Goal: Task Accomplishment & Management: Manage account settings

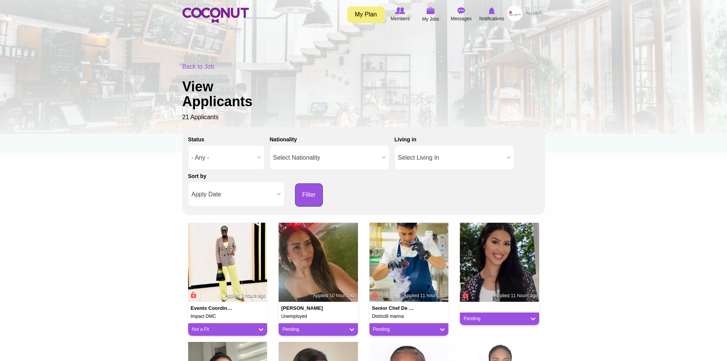
click at [307, 196] on button "Filter" at bounding box center [309, 194] width 28 height 23
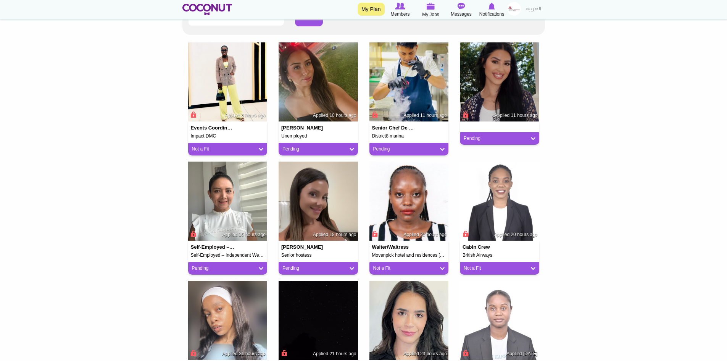
scroll to position [191, 0]
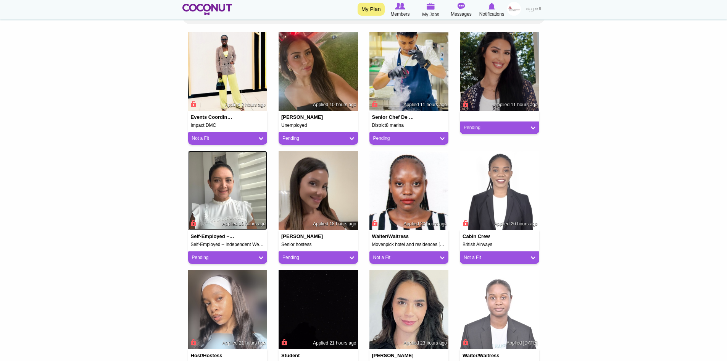
click at [227, 190] on img at bounding box center [227, 190] width 79 height 79
click at [257, 258] on link "Pending" at bounding box center [228, 257] width 72 height 6
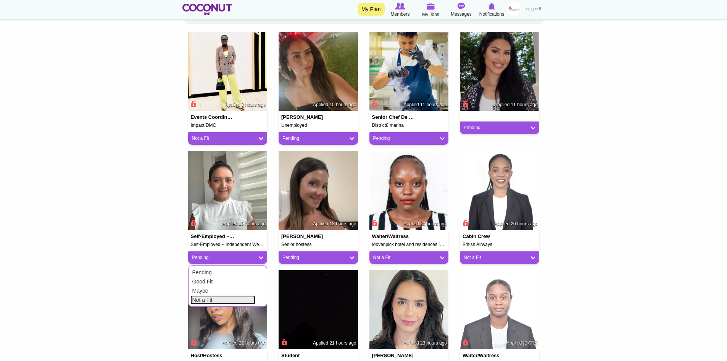
click at [219, 298] on link "Not a Fit" at bounding box center [222, 299] width 65 height 9
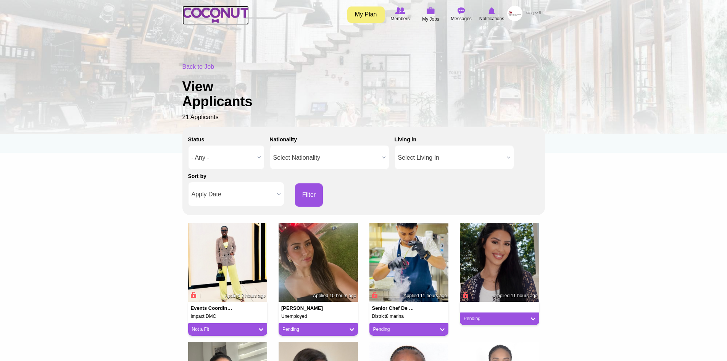
click at [233, 11] on img at bounding box center [215, 15] width 66 height 15
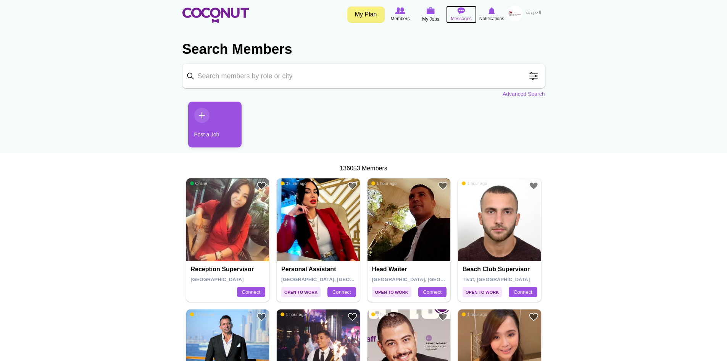
click at [459, 10] on img at bounding box center [462, 10] width 8 height 7
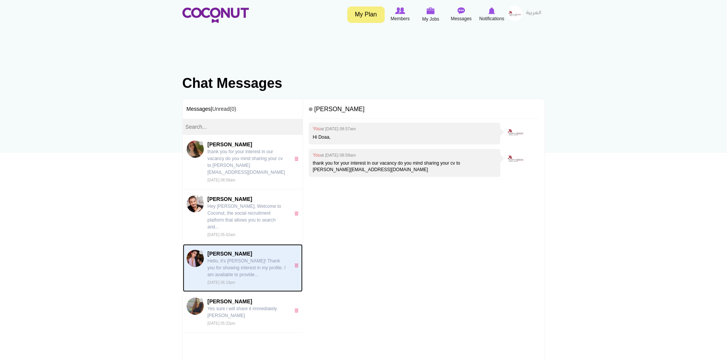
click at [232, 257] on p "Hello, it's Sara! Thank you for showing interest in my profile. I am available …" at bounding box center [247, 267] width 79 height 21
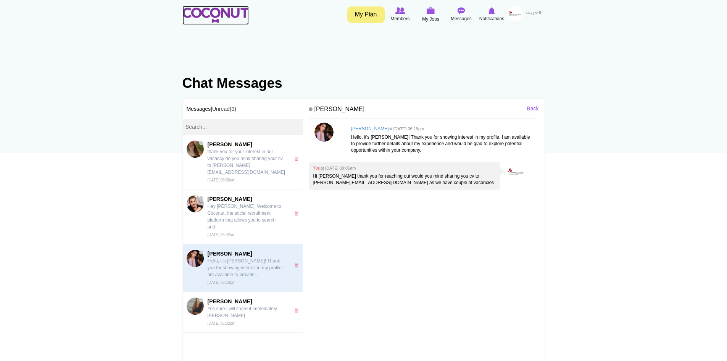
click at [205, 11] on img at bounding box center [215, 15] width 66 height 15
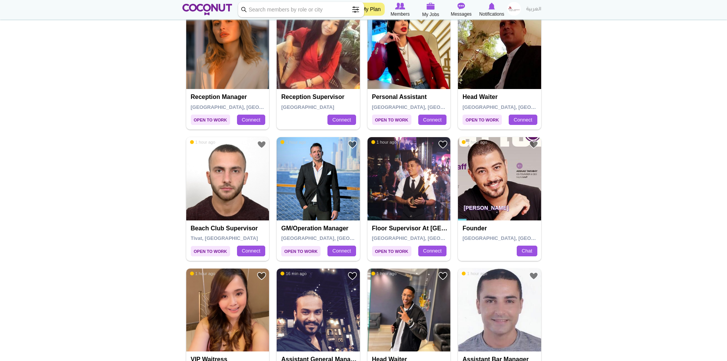
scroll to position [191, 0]
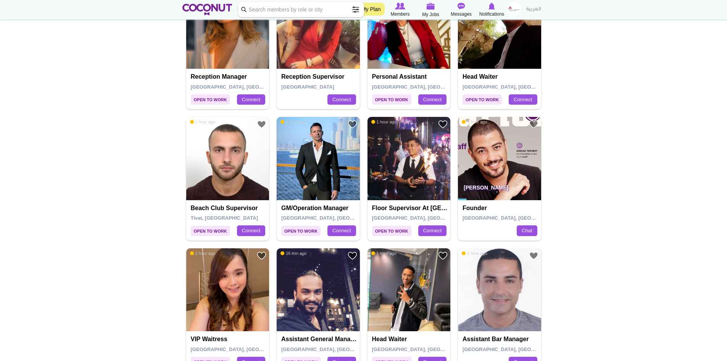
click at [505, 157] on img at bounding box center [499, 158] width 83 height 83
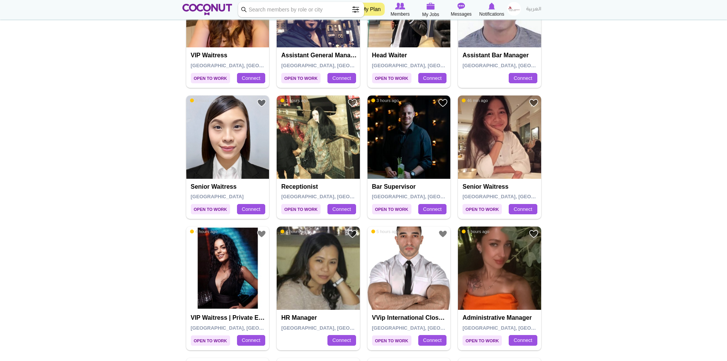
scroll to position [496, 0]
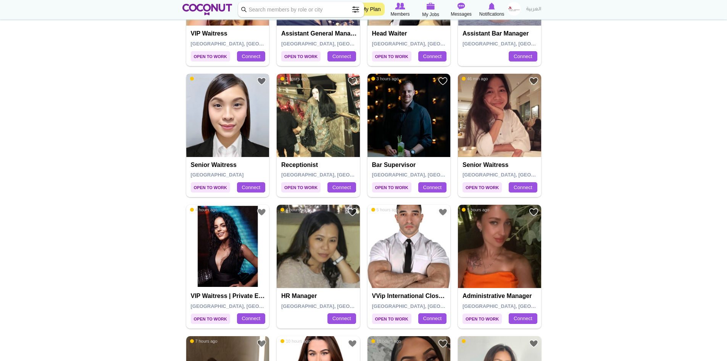
click at [232, 118] on img at bounding box center [227, 115] width 83 height 83
